Goal: Information Seeking & Learning: Compare options

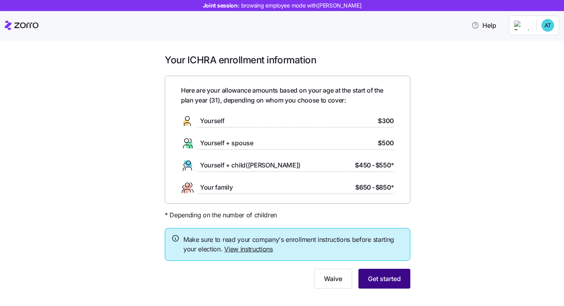
click at [382, 282] on span "Get started" at bounding box center [384, 279] width 33 height 10
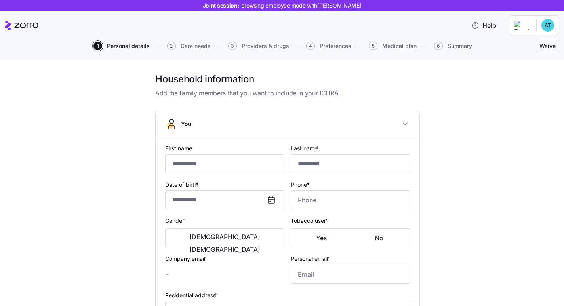
type input "******"
type input "********"
type input "[PERSON_NAME][EMAIL_ADDRESS][DOMAIN_NAME]"
type input "[EMAIL_ADDRESS][DOMAIN_NAME]"
type input "**********"
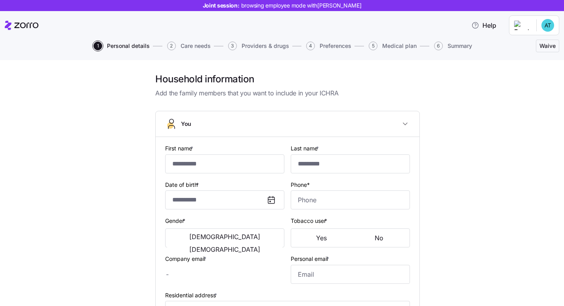
checkbox input "true"
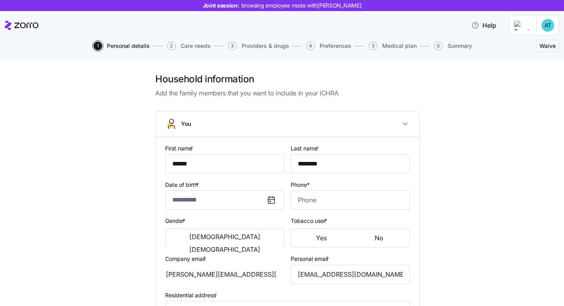
type input "**********"
type input "[PHONE_NUMBER]"
type input "[DEMOGRAPHIC_DATA] citizen"
type input "Single"
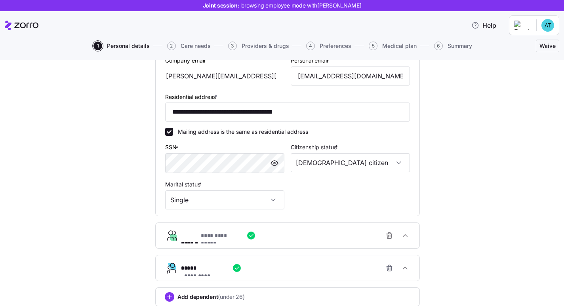
scroll to position [255, 0]
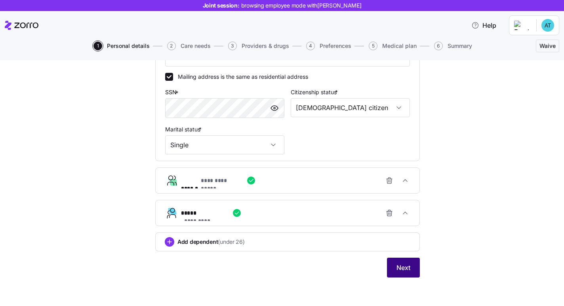
click at [415, 263] on button "Next" at bounding box center [403, 268] width 33 height 20
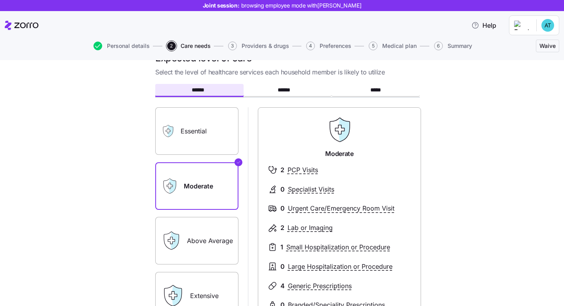
scroll to position [47, 0]
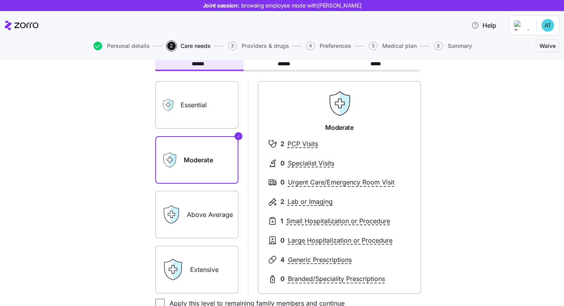
click at [206, 104] on label "Essential" at bounding box center [196, 105] width 83 height 48
click at [0, 0] on input "Essential" at bounding box center [0, 0] width 0 height 0
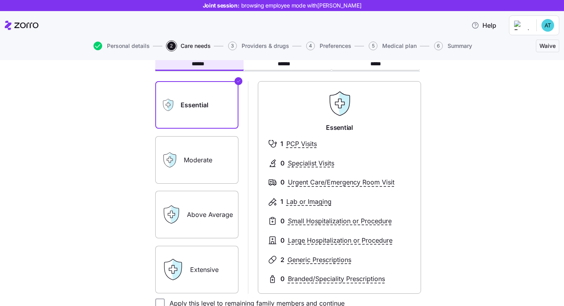
click at [196, 151] on label "Moderate" at bounding box center [196, 160] width 83 height 48
click at [0, 0] on input "Moderate" at bounding box center [0, 0] width 0 height 0
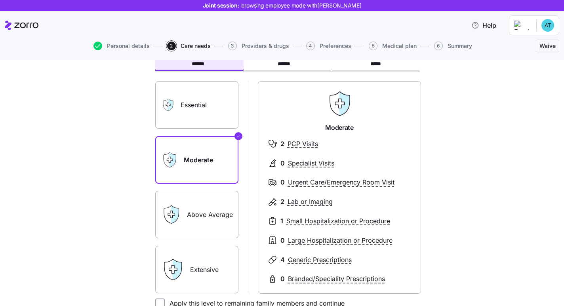
scroll to position [143, 0]
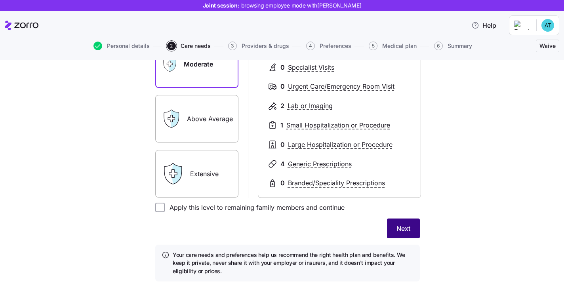
click at [395, 223] on button "Next" at bounding box center [403, 229] width 33 height 20
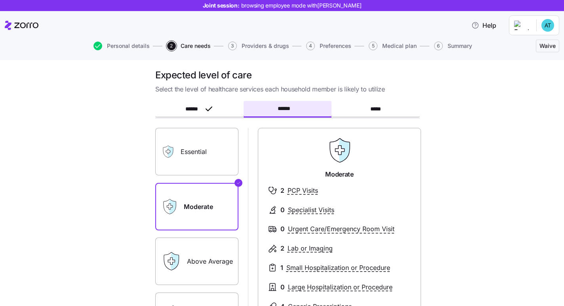
scroll to position [0, 0]
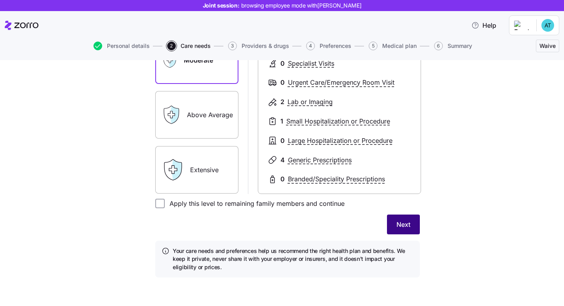
click at [393, 220] on button "Next" at bounding box center [403, 225] width 33 height 20
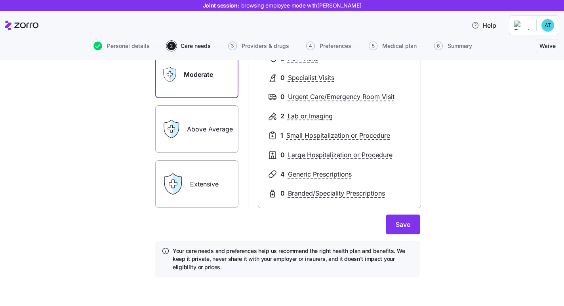
click at [393, 220] on button "Save" at bounding box center [403, 225] width 34 height 20
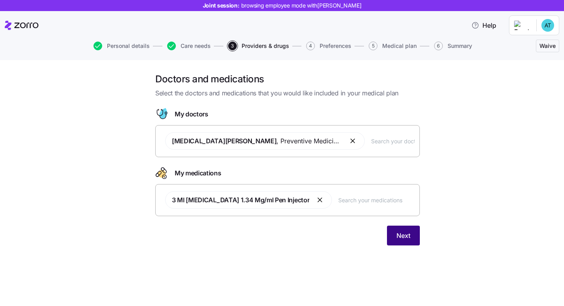
click at [400, 228] on button "Next" at bounding box center [403, 236] width 33 height 20
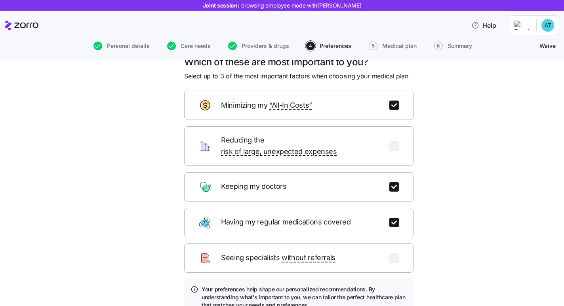
scroll to position [82, 0]
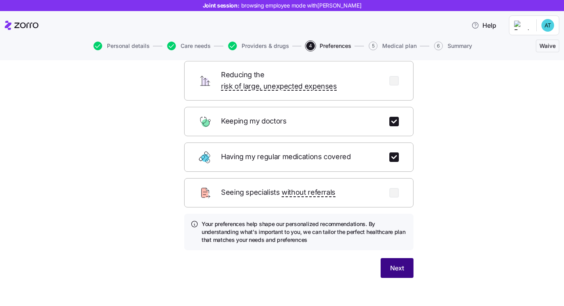
click at [394, 263] on span "Next" at bounding box center [397, 268] width 14 height 10
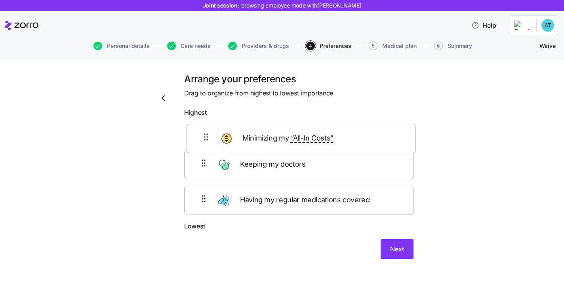
drag, startPoint x: 202, startPoint y: 173, endPoint x: 205, endPoint y: 137, distance: 35.7
click at [205, 137] on div "Keeping my doctors Minimizing my “All-In Costs” Having my regular medications c…" at bounding box center [298, 171] width 229 height 101
drag, startPoint x: 205, startPoint y: 172, endPoint x: 205, endPoint y: 126, distance: 45.9
click at [205, 126] on div "Minimizing my “All-In Costs” Keeping my doctors Having my regular medications c…" at bounding box center [298, 171] width 229 height 101
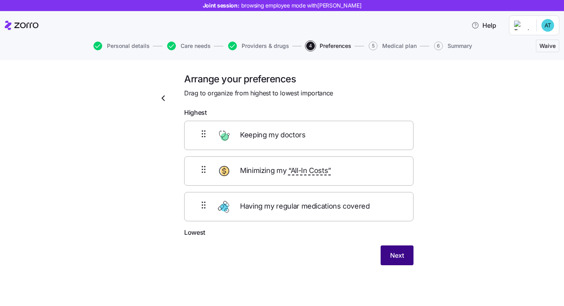
click at [401, 258] on span "Next" at bounding box center [397, 256] width 14 height 10
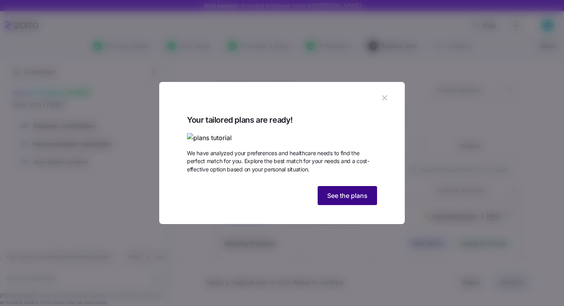
click at [340, 205] on button "See the plans" at bounding box center [346, 195] width 59 height 19
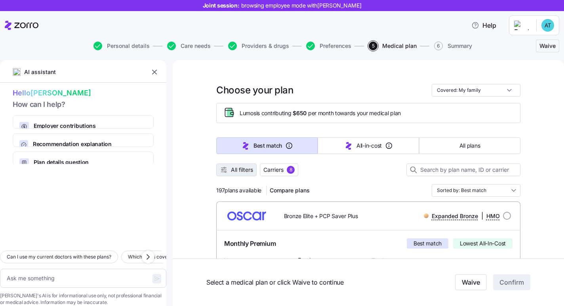
click at [239, 171] on span "All filters" at bounding box center [242, 170] width 22 height 8
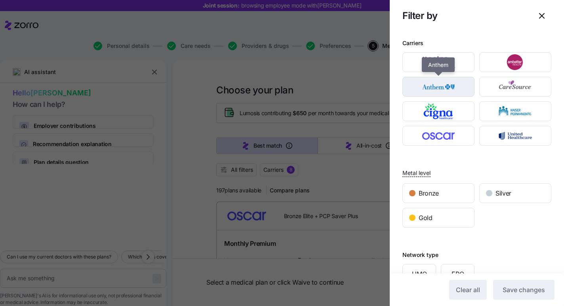
click at [442, 91] on img "button" at bounding box center [438, 87] width 58 height 16
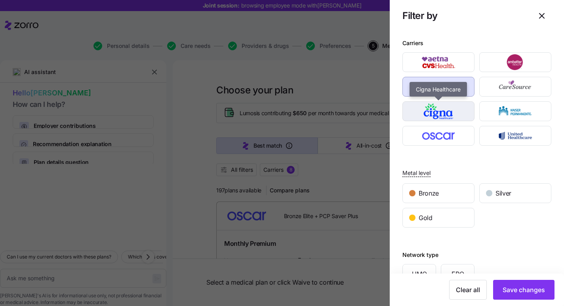
click at [450, 110] on img "button" at bounding box center [438, 111] width 58 height 16
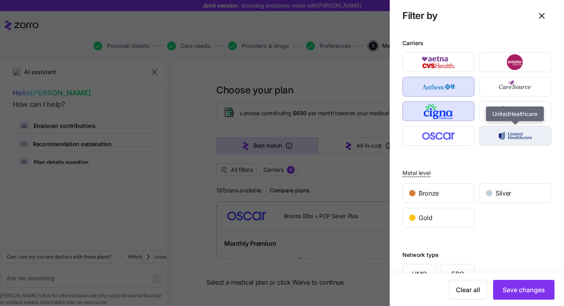
click at [509, 137] on img "button" at bounding box center [515, 136] width 58 height 16
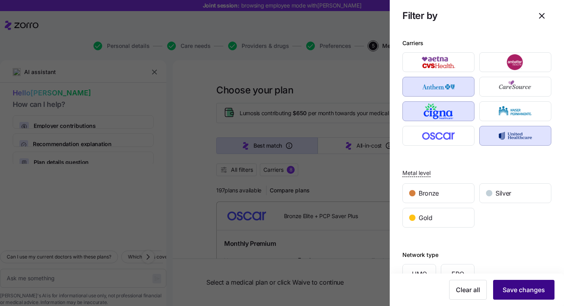
click at [511, 289] on span "Save changes" at bounding box center [523, 290] width 42 height 10
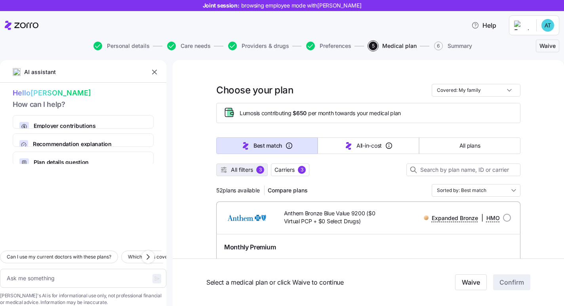
click at [239, 173] on span "All filters" at bounding box center [242, 170] width 22 height 8
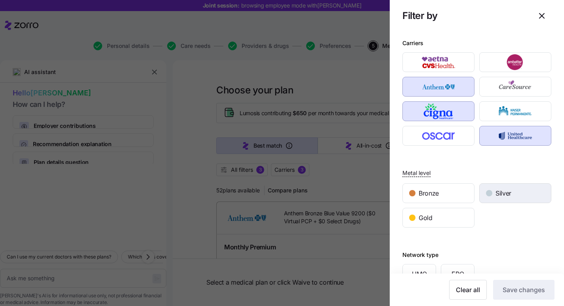
click at [494, 196] on div "Silver" at bounding box center [514, 193] width 71 height 19
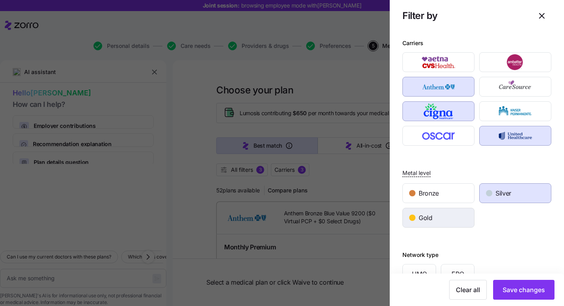
click at [453, 214] on div "Gold" at bounding box center [438, 217] width 71 height 19
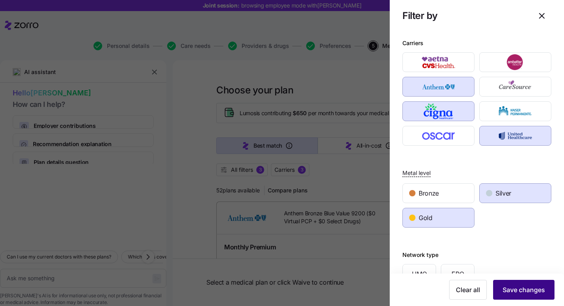
click at [525, 292] on span "Save changes" at bounding box center [523, 290] width 42 height 10
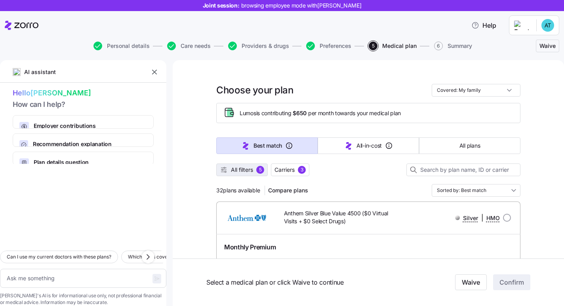
click at [247, 171] on span "All filters" at bounding box center [242, 170] width 22 height 8
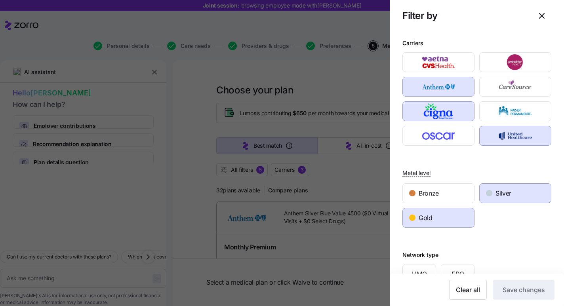
click at [188, 173] on div at bounding box center [282, 153] width 564 height 306
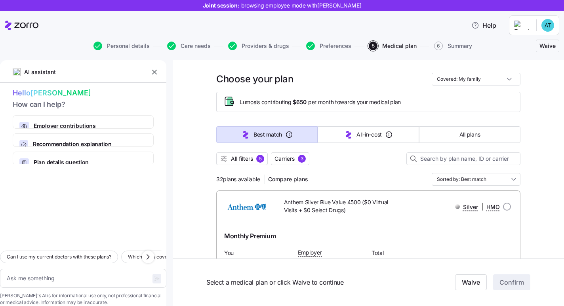
scroll to position [5, 0]
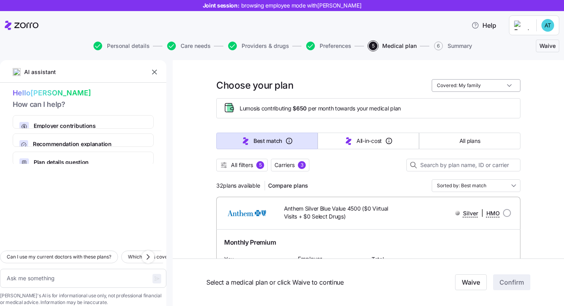
click at [466, 86] on input "Covered: My family" at bounding box center [476, 85] width 89 height 13
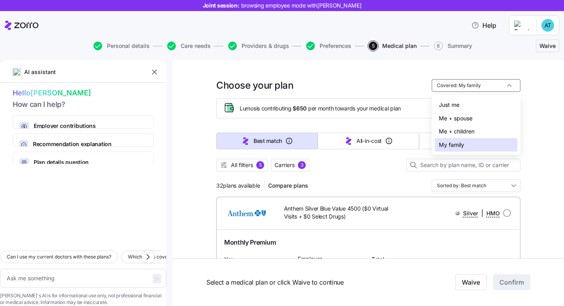
click at [465, 110] on div "Just me" at bounding box center [476, 104] width 82 height 13
type textarea "x"
type input "Covered: Just me"
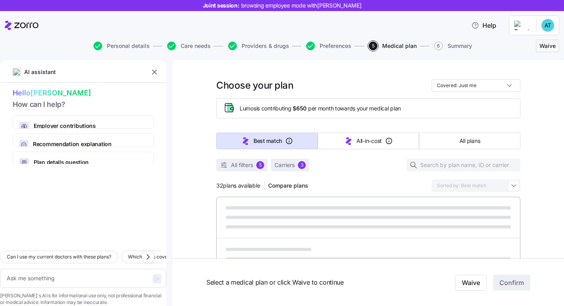
type textarea "x"
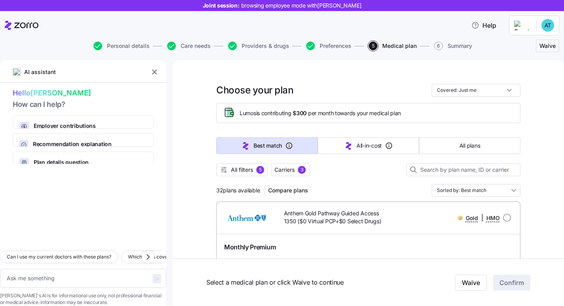
scroll to position [98, 0]
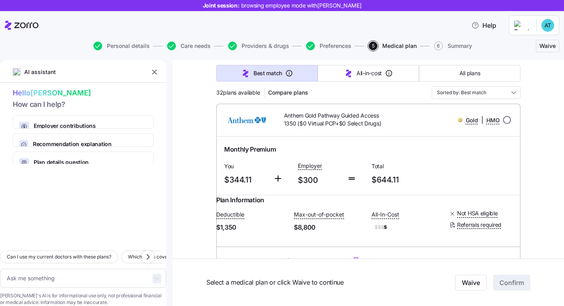
click at [507, 117] on input "radio" at bounding box center [507, 120] width 8 height 8
radio input "true"
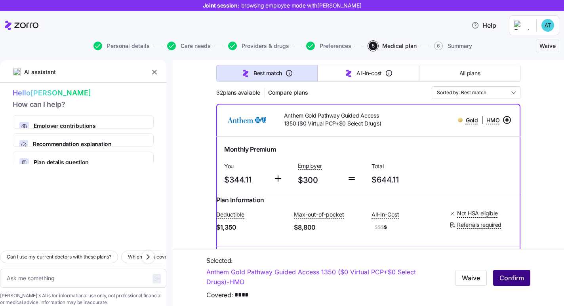
click at [515, 280] on span "Confirm" at bounding box center [511, 278] width 25 height 10
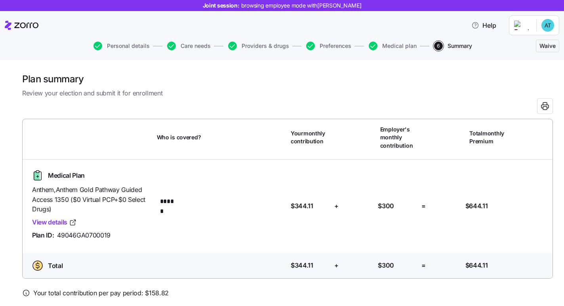
scroll to position [30, 0]
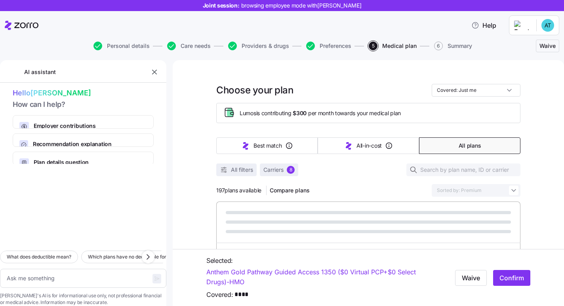
type textarea "x"
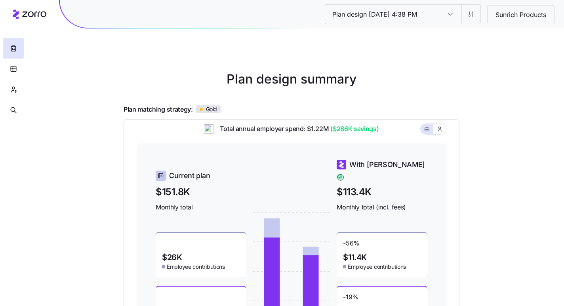
scroll to position [81, 0]
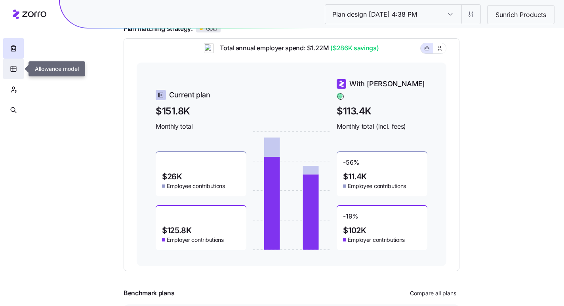
click at [17, 68] on button "button" at bounding box center [13, 69] width 21 height 21
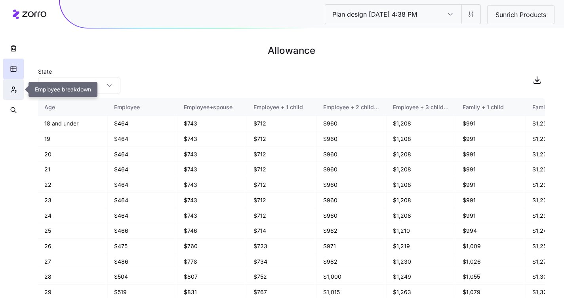
click at [11, 90] on icon "button" at bounding box center [13, 90] width 7 height 8
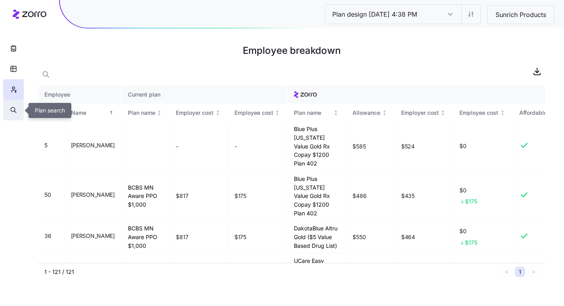
click at [13, 105] on button "button" at bounding box center [13, 110] width 21 height 21
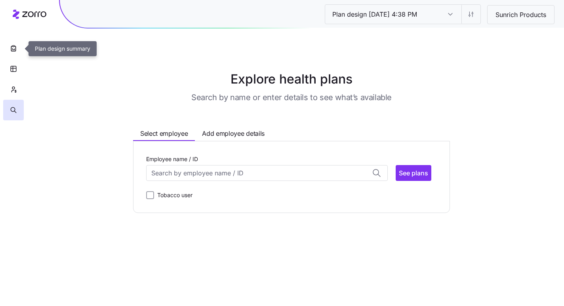
click at [17, 53] on button "button" at bounding box center [13, 48] width 21 height 21
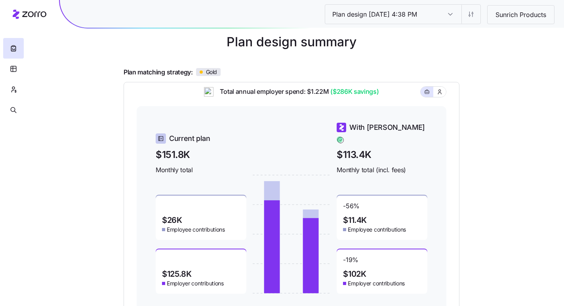
scroll to position [36, 0]
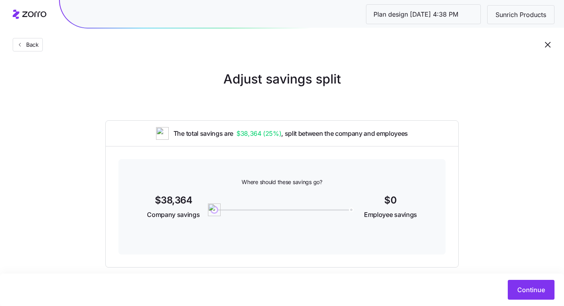
scroll to position [12, 0]
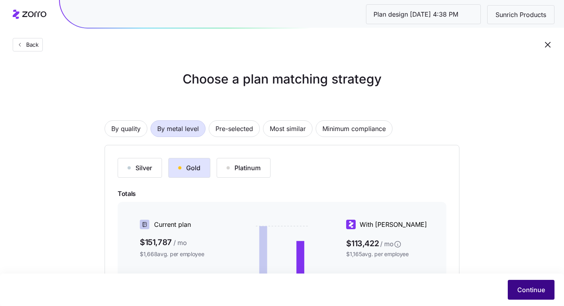
click at [529, 285] on span "Continue" at bounding box center [531, 290] width 28 height 10
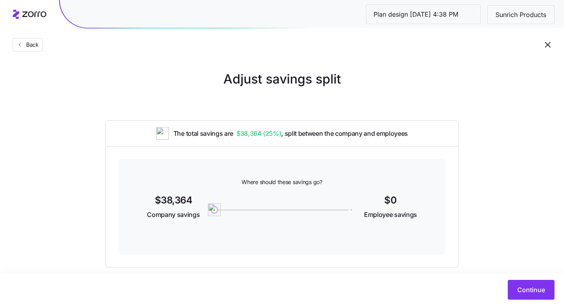
scroll to position [12, 0]
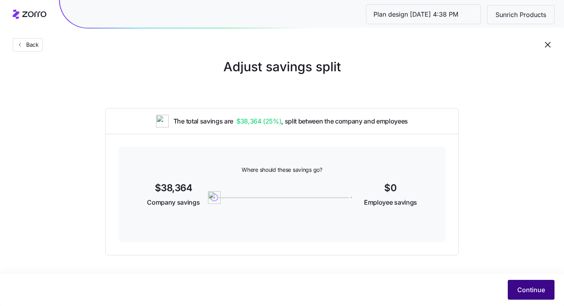
click at [524, 292] on span "Continue" at bounding box center [531, 290] width 28 height 10
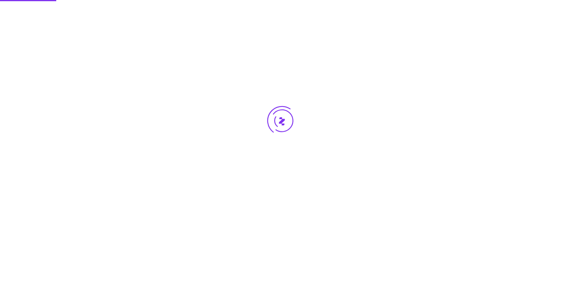
scroll to position [0, 0]
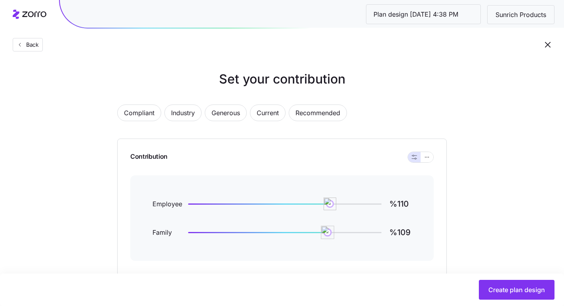
type input "%110"
drag, startPoint x: 275, startPoint y: 235, endPoint x: 329, endPoint y: 237, distance: 54.7
click at [329, 237] on img at bounding box center [329, 232] width 13 height 13
click at [497, 290] on span "Create plan design" at bounding box center [516, 290] width 57 height 10
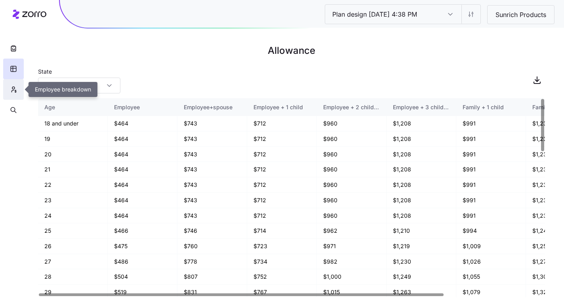
click at [13, 93] on icon "button" at bounding box center [13, 90] width 7 height 8
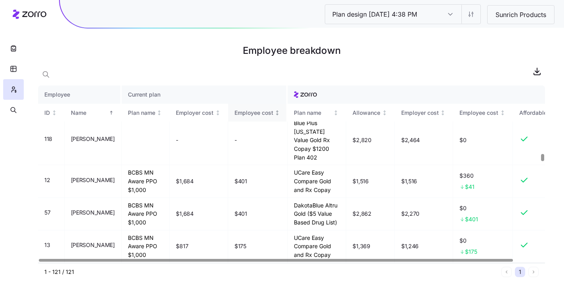
scroll to position [2123, 0]
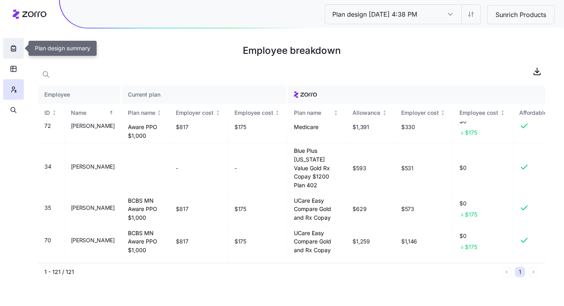
click at [12, 46] on icon "button" at bounding box center [14, 48] width 8 height 8
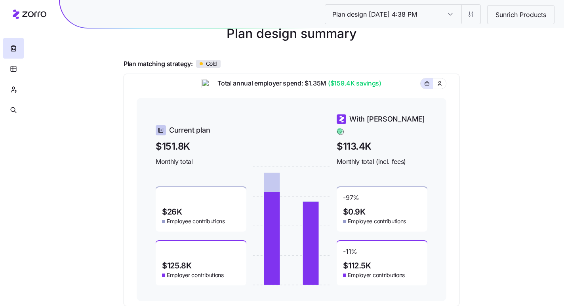
scroll to position [49, 0]
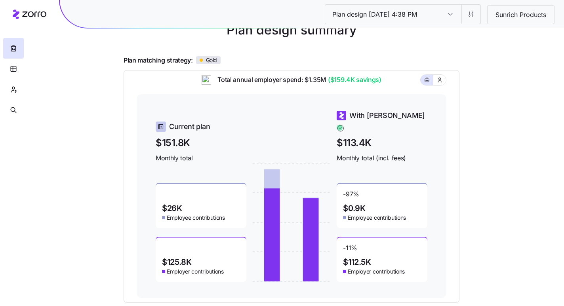
click at [270, 171] on icon at bounding box center [272, 178] width 16 height 19
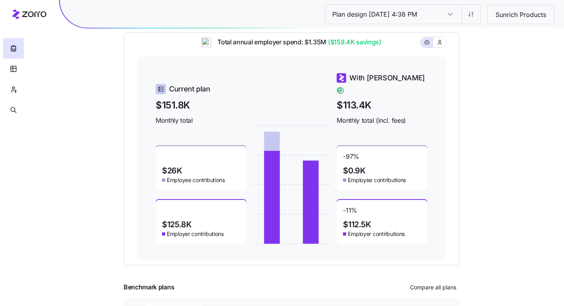
scroll to position [128, 0]
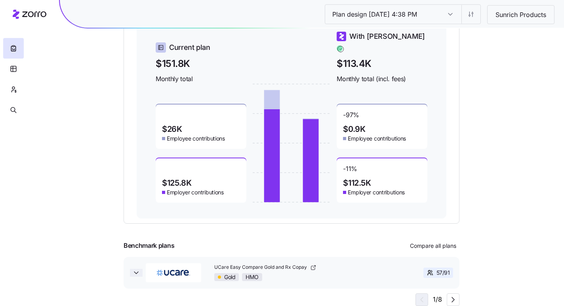
click at [133, 275] on icon "button" at bounding box center [136, 273] width 8 height 8
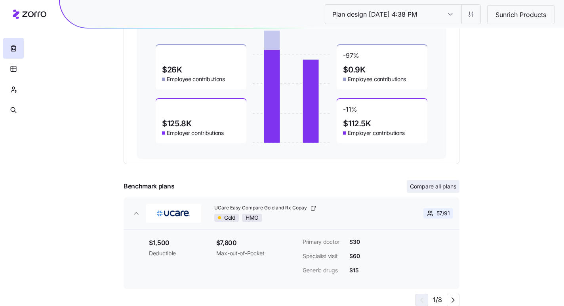
scroll to position [43, 0]
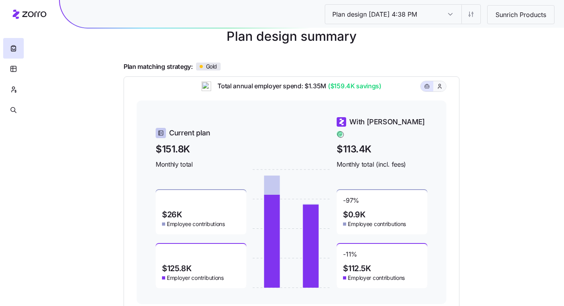
click at [442, 91] on button "button" at bounding box center [439, 86] width 13 height 10
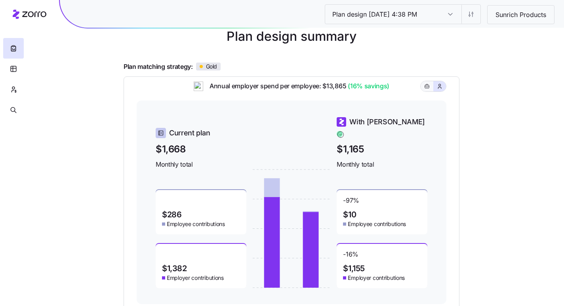
click at [425, 91] on icon "button" at bounding box center [427, 87] width 6 height 10
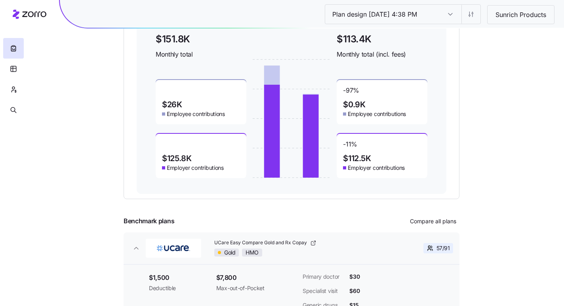
scroll to position [188, 0]
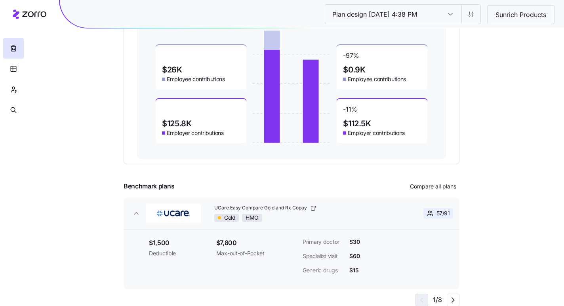
click at [436, 213] on span "57 / 91" at bounding box center [442, 213] width 13 height 8
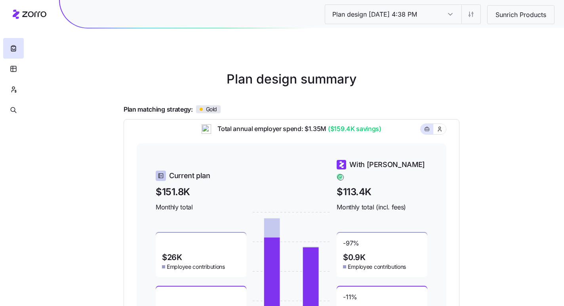
scroll to position [61, 0]
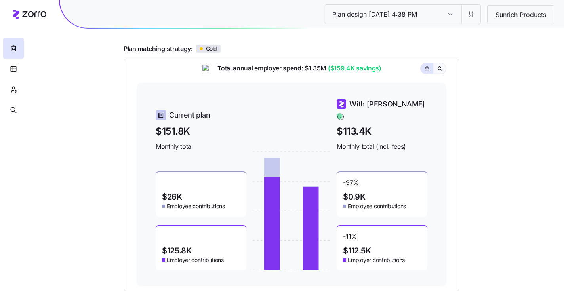
click at [439, 72] on icon "button" at bounding box center [439, 69] width 6 height 8
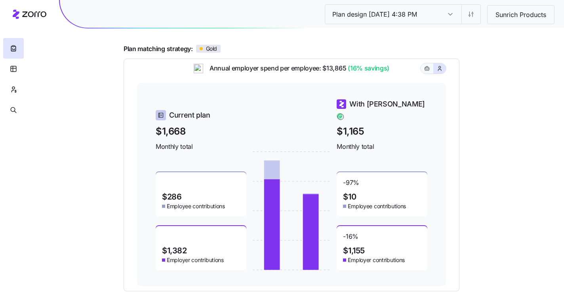
click at [429, 73] on icon "button" at bounding box center [427, 69] width 6 height 10
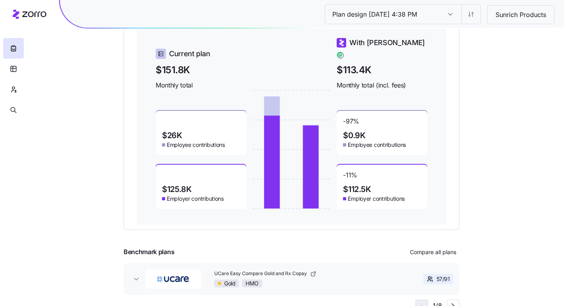
scroll to position [128, 0]
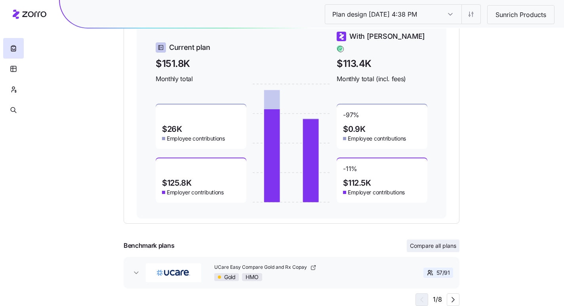
click at [445, 250] on button "Compare all plans" at bounding box center [433, 246] width 53 height 13
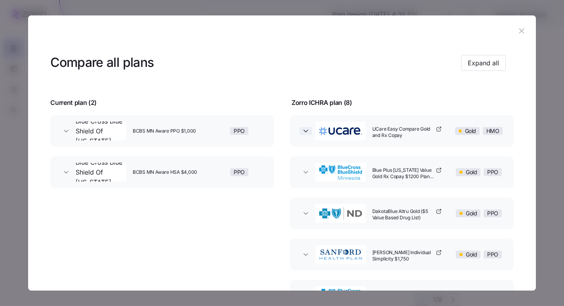
click at [304, 129] on icon "button" at bounding box center [306, 131] width 8 height 8
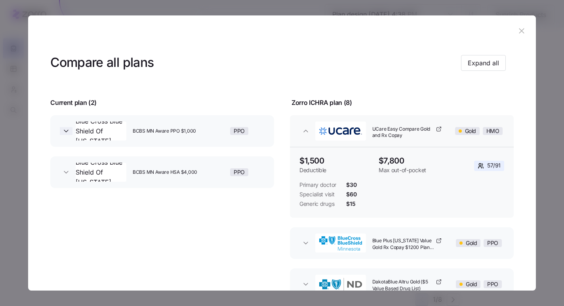
click at [67, 129] on icon "button" at bounding box center [66, 131] width 8 height 8
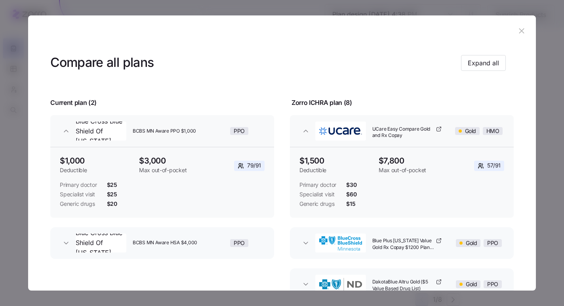
scroll to position [38, 0]
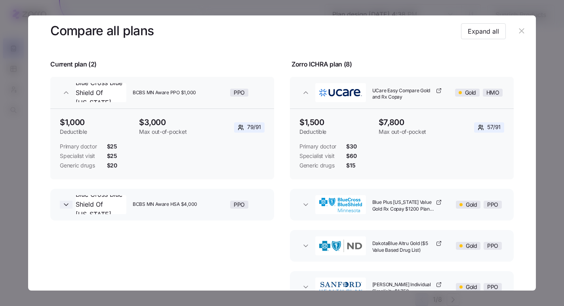
click at [65, 207] on icon "button" at bounding box center [66, 205] width 8 height 8
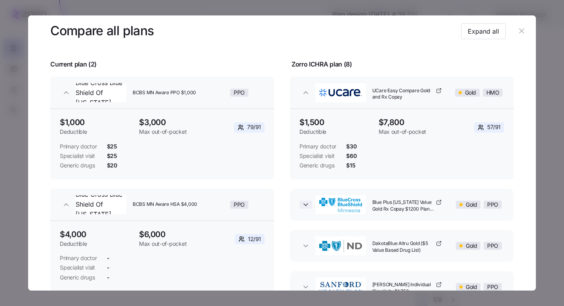
click at [303, 203] on icon "button" at bounding box center [306, 205] width 8 height 8
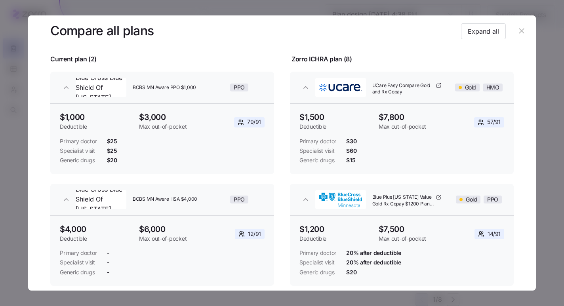
scroll to position [43, 0]
click at [358, 124] on span "Deductible" at bounding box center [335, 127] width 73 height 8
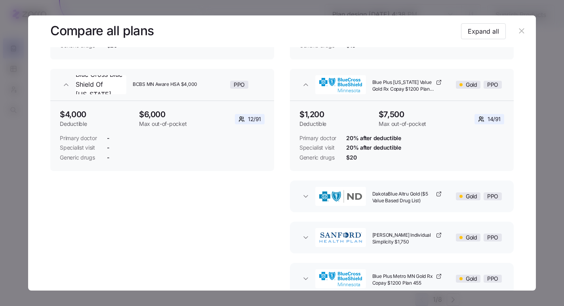
scroll to position [160, 0]
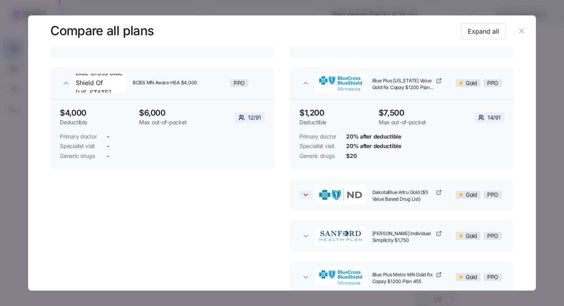
click at [306, 194] on icon "button" at bounding box center [306, 195] width 8 height 8
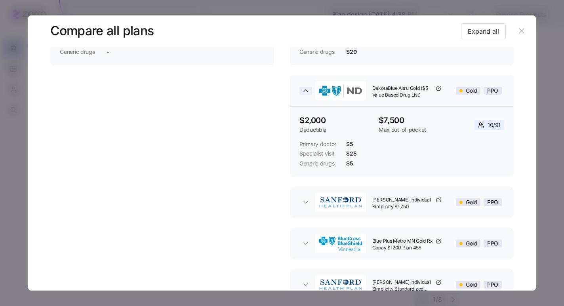
scroll to position [270, 0]
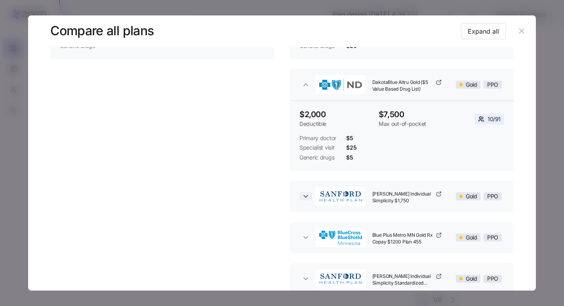
click at [303, 194] on icon "button" at bounding box center [306, 196] width 8 height 8
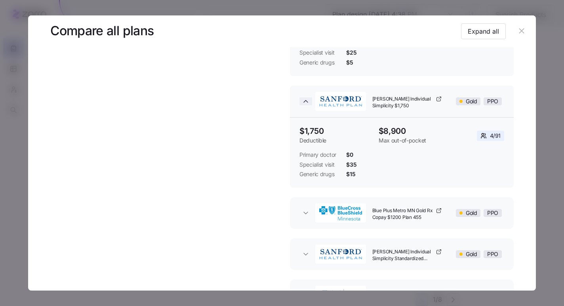
scroll to position [396, 0]
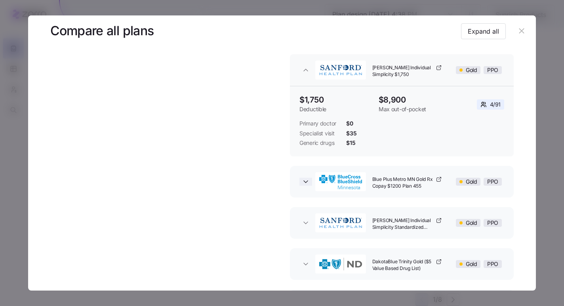
click at [305, 182] on icon "button" at bounding box center [306, 182] width 8 height 8
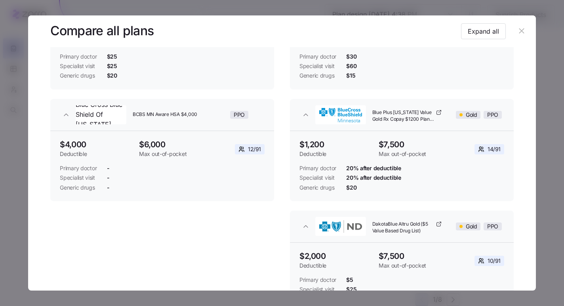
scroll to position [0, 0]
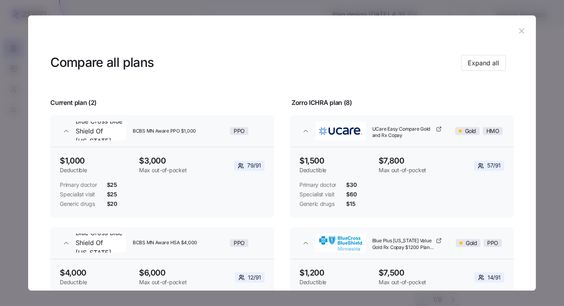
click at [517, 30] on icon "button" at bounding box center [521, 31] width 9 height 9
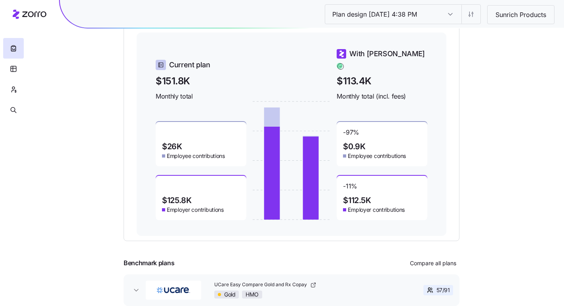
scroll to position [128, 0]
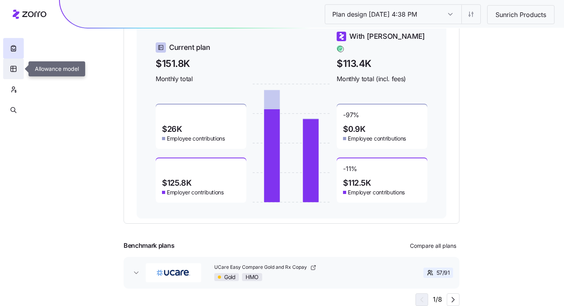
click at [10, 72] on button "button" at bounding box center [13, 69] width 21 height 21
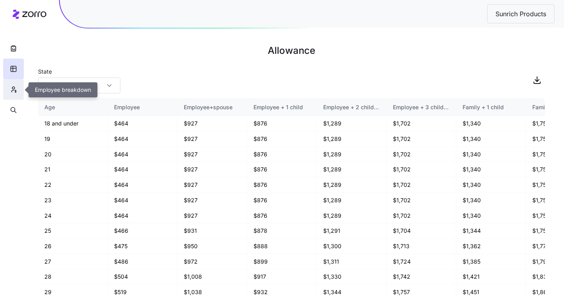
click at [12, 91] on icon "button" at bounding box center [13, 91] width 2 height 2
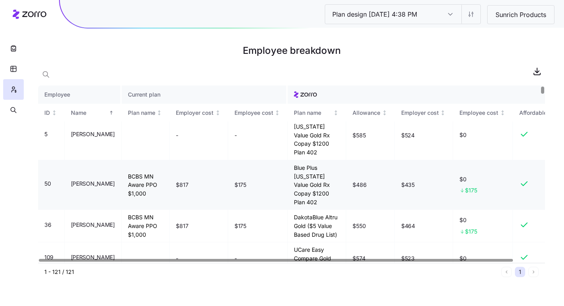
scroll to position [29, 0]
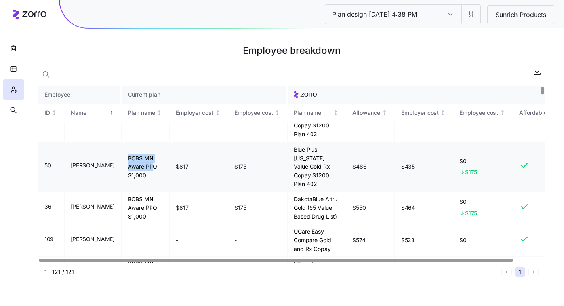
drag, startPoint x: 152, startPoint y: 171, endPoint x: 178, endPoint y: 179, distance: 26.8
click at [170, 179] on td "BCBS MN Aware PPO $1,000" at bounding box center [146, 166] width 48 height 49
drag, startPoint x: 314, startPoint y: 159, endPoint x: 356, endPoint y: 191, distance: 52.3
click at [346, 191] on td "Blue Plus Minnesota Value Gold Rx Copay $1200 Plan 402" at bounding box center [316, 166] width 59 height 49
click at [395, 184] on td "$486" at bounding box center [370, 166] width 49 height 49
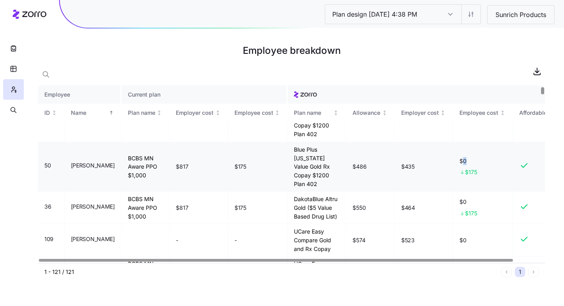
click at [477, 165] on span "$0" at bounding box center [482, 161] width 47 height 8
click at [485, 177] on div "$0 $175" at bounding box center [482, 166] width 47 height 19
drag, startPoint x: 489, startPoint y: 185, endPoint x: 475, endPoint y: 185, distance: 13.9
click at [475, 176] on div "$175" at bounding box center [482, 172] width 47 height 8
click at [513, 192] on td "$0 $175" at bounding box center [483, 166] width 60 height 49
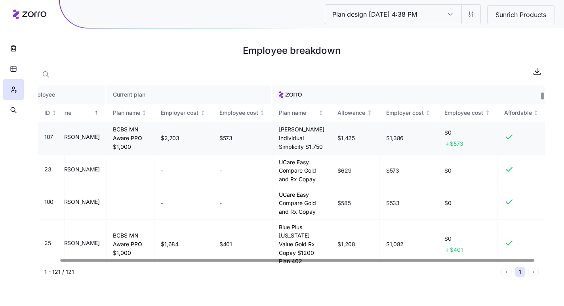
scroll to position [196, 29]
drag, startPoint x: 463, startPoint y: 198, endPoint x: 451, endPoint y: 198, distance: 12.7
click at [451, 148] on div "$573" at bounding box center [467, 144] width 47 height 8
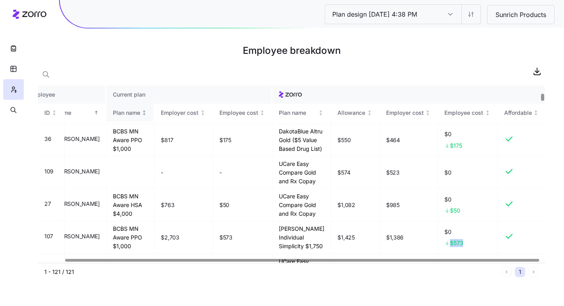
scroll to position [0, 28]
